Goal: Transaction & Acquisition: Book appointment/travel/reservation

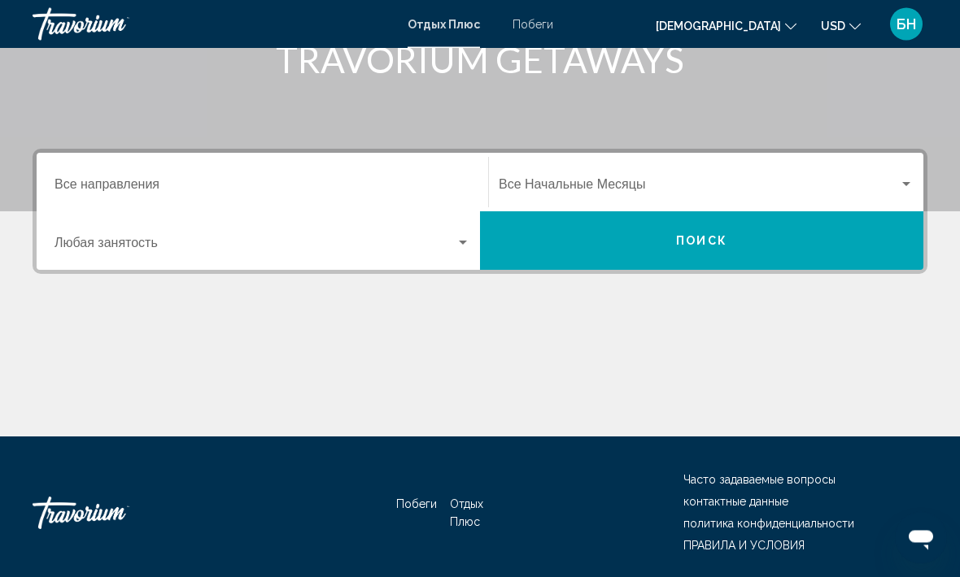
scroll to position [281, 0]
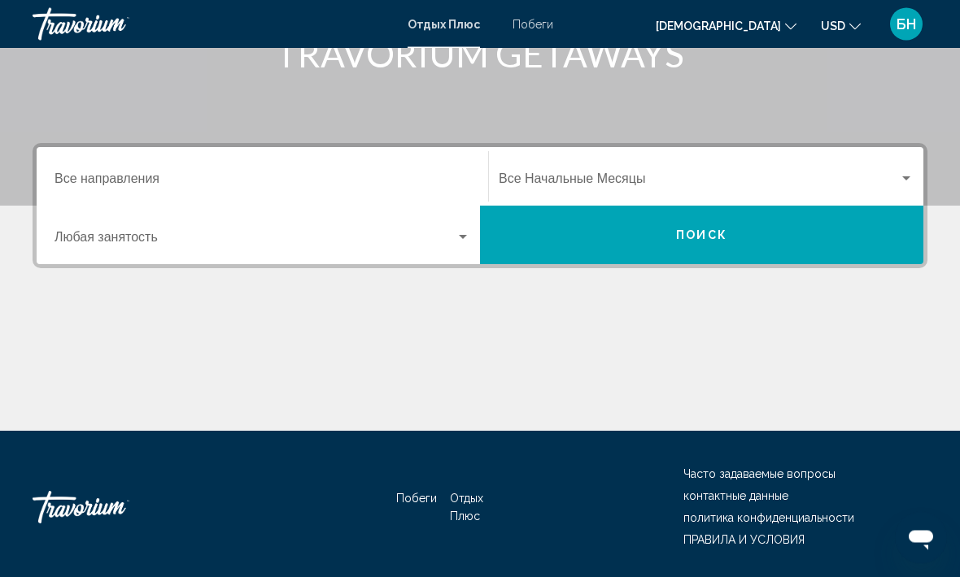
click at [157, 189] on input "Destination Все направления" at bounding box center [262, 183] width 416 height 15
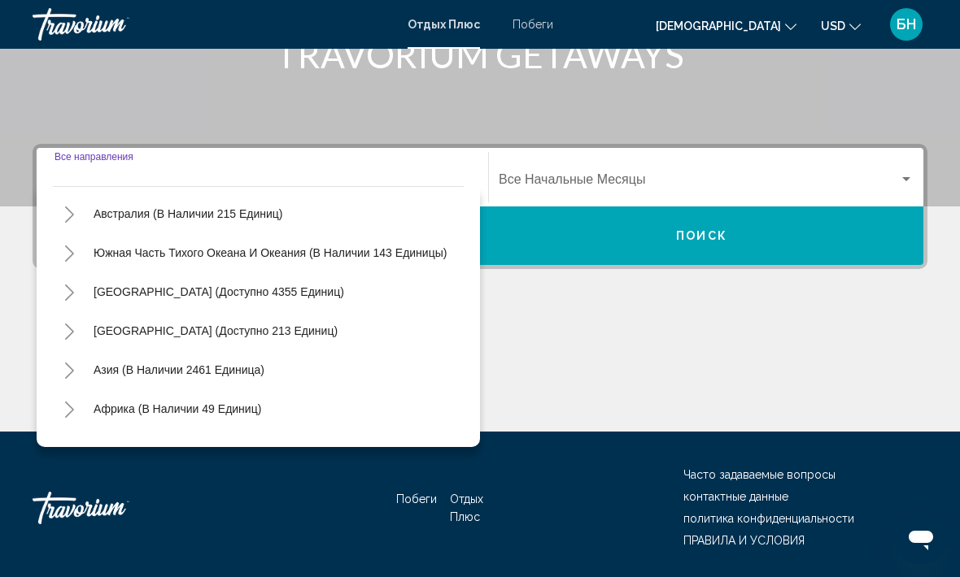
scroll to position [236, 0]
click at [243, 380] on button "Азия (В Наличии 2461 Единица)" at bounding box center [178, 368] width 187 height 37
type input "**********"
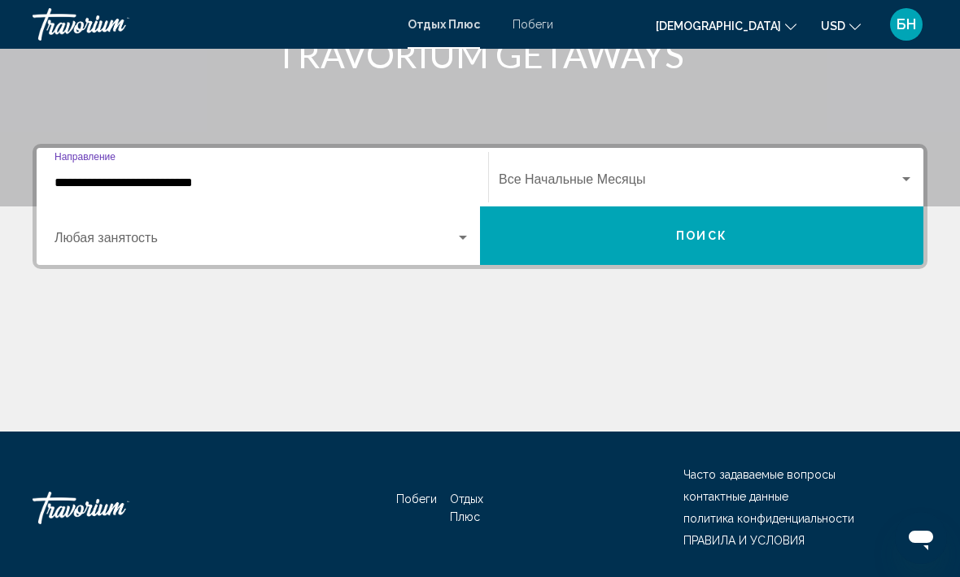
click at [672, 234] on button "ПОИСК" at bounding box center [701, 236] width 443 height 59
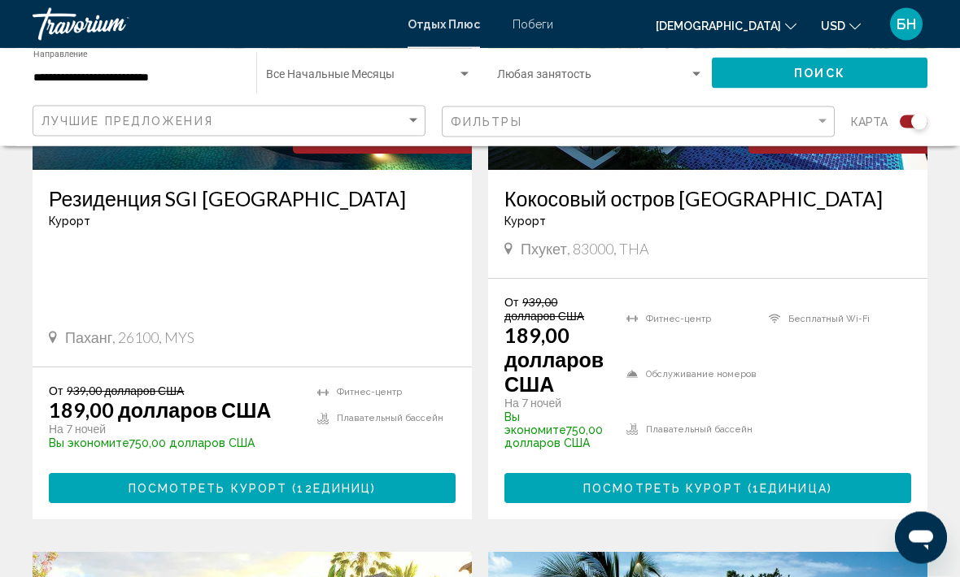
scroll to position [2544, 0]
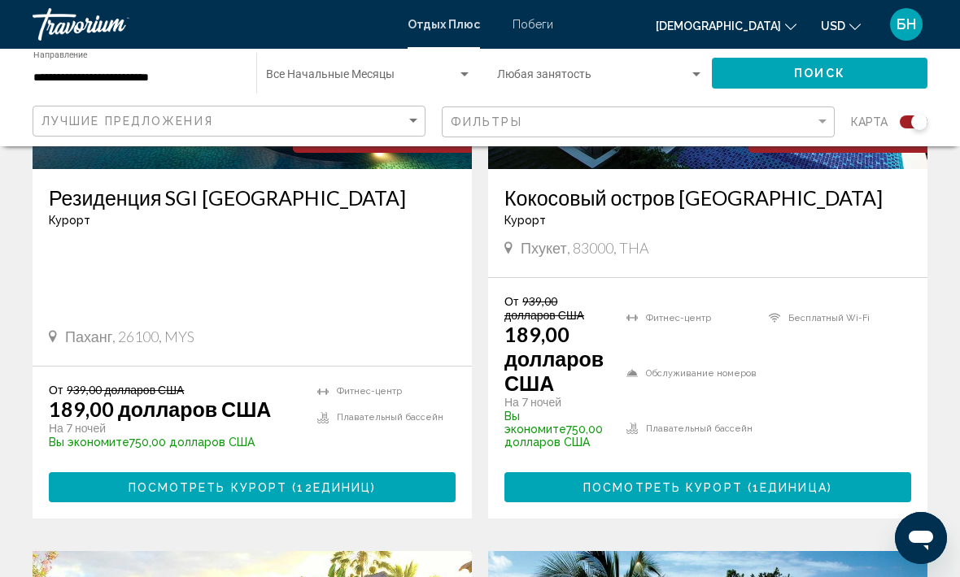
click at [542, 410] on p "Вы экономите 750,00 долларов США" at bounding box center [557, 429] width 106 height 39
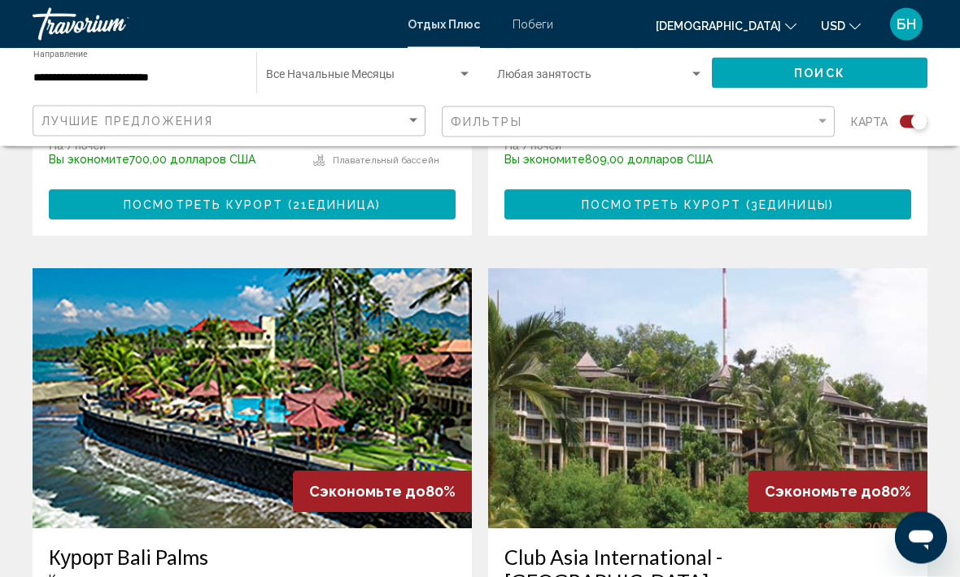
scroll to position [1034, 0]
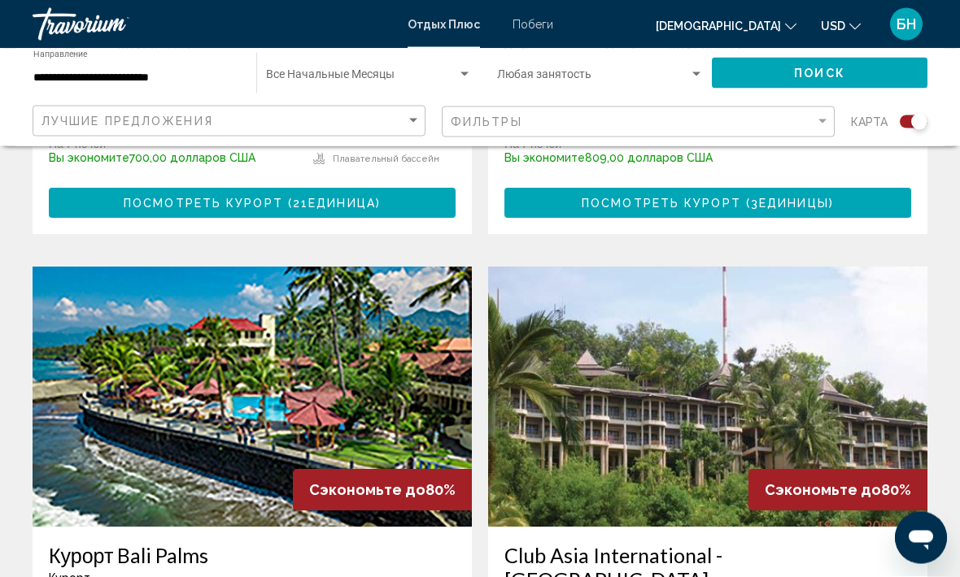
click at [391, 435] on img "Основное содержание" at bounding box center [252, 398] width 439 height 260
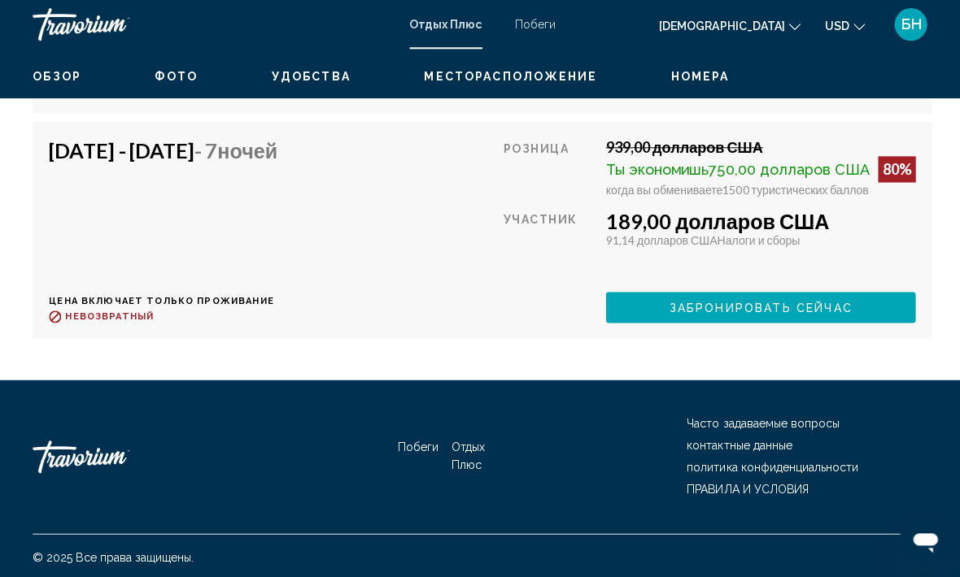
scroll to position [6102, 0]
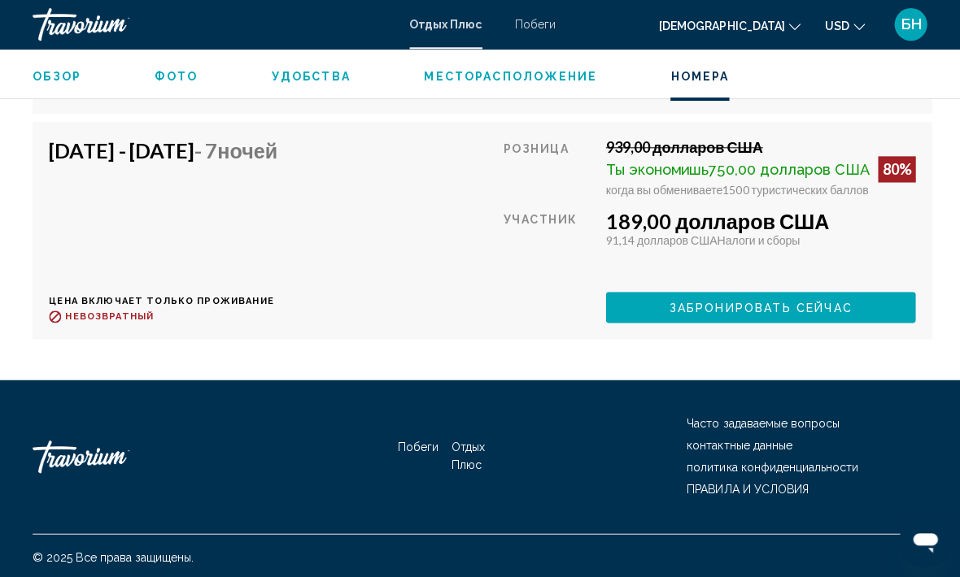
click at [565, 320] on div "Основное содержание" at bounding box center [545, 305] width 89 height 30
click at [688, 320] on div "Розница 939,00 долларов США Ты экономишь 750,00 долларов США 80% когда вы обмен…" at bounding box center [706, 228] width 410 height 183
click at [693, 246] on div "91,14 долларов США Налоги и сборы" at bounding box center [757, 239] width 308 height 14
click at [752, 195] on div "когда вы обмениваете 1500 туристических баллов" at bounding box center [757, 188] width 308 height 14
click at [736, 232] on div "189,00 долларов США" at bounding box center [757, 219] width 308 height 24
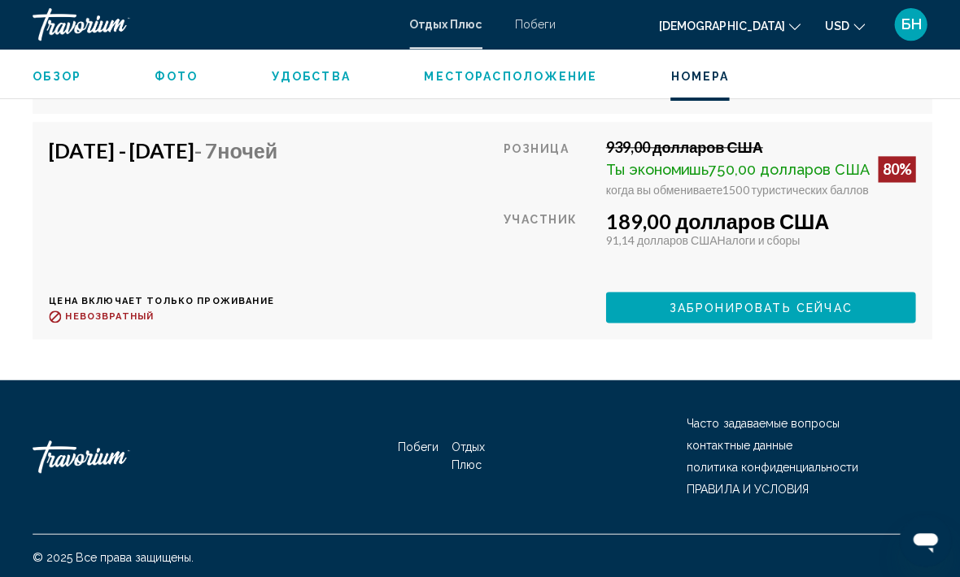
click at [738, 247] on div "Розница 939,00 долларов США Ты экономишь 750,00 долларов США 80% когда вы обмен…" at bounding box center [706, 228] width 410 height 183
click at [725, 177] on span "Ты экономишь 750,00 долларов США" at bounding box center [734, 168] width 263 height 17
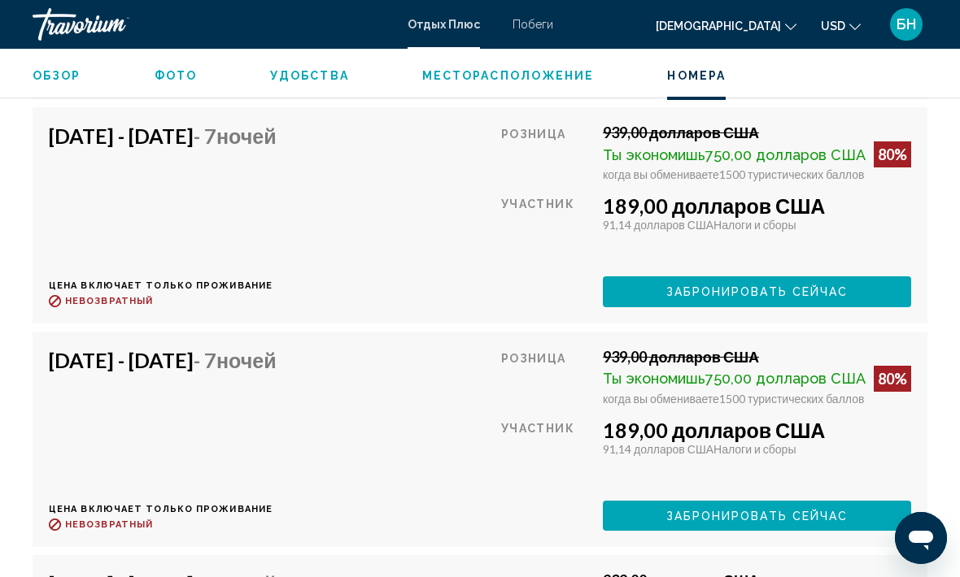
scroll to position [5271, 0]
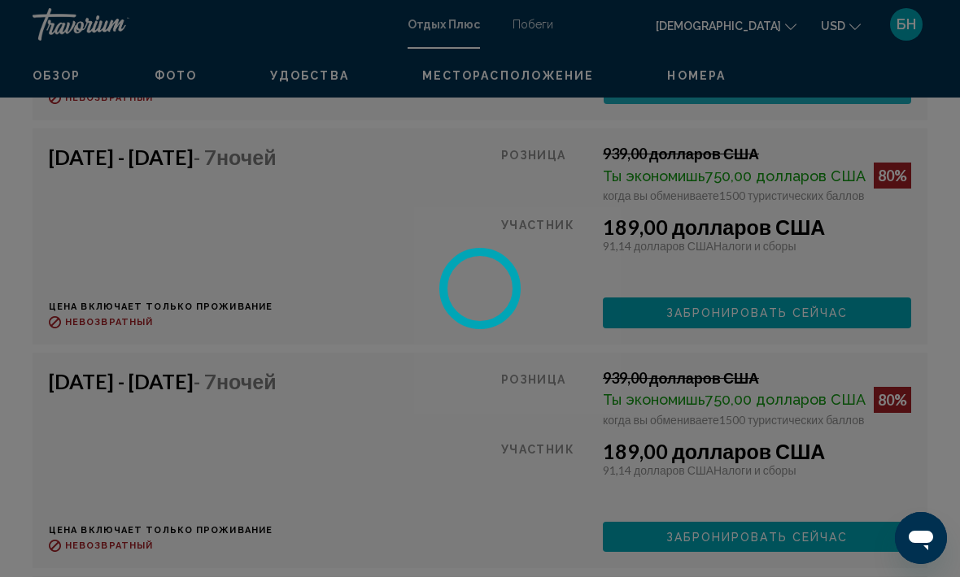
click at [848, 248] on div at bounding box center [480, 288] width 960 height 577
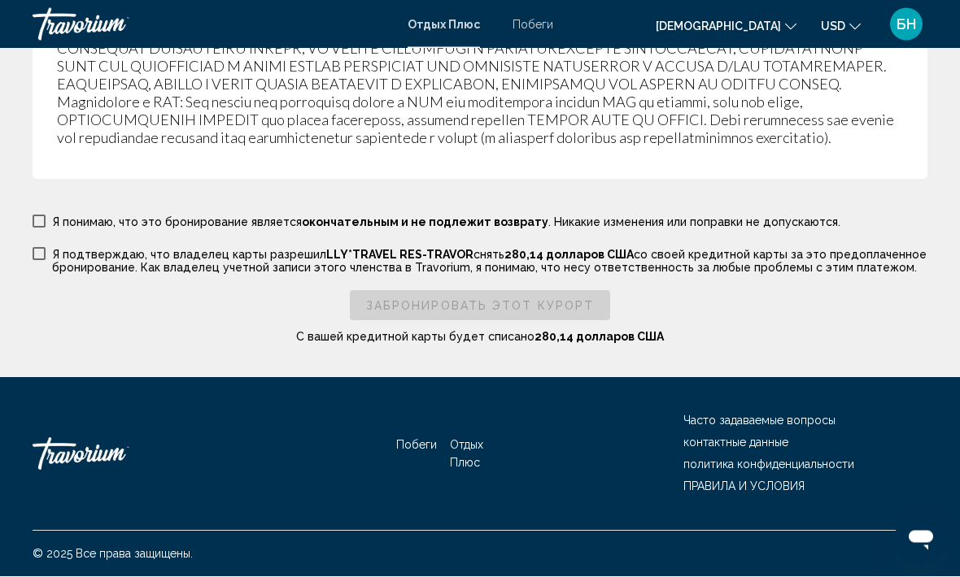
scroll to position [3415, 0]
